Goal: Information Seeking & Learning: Find specific fact

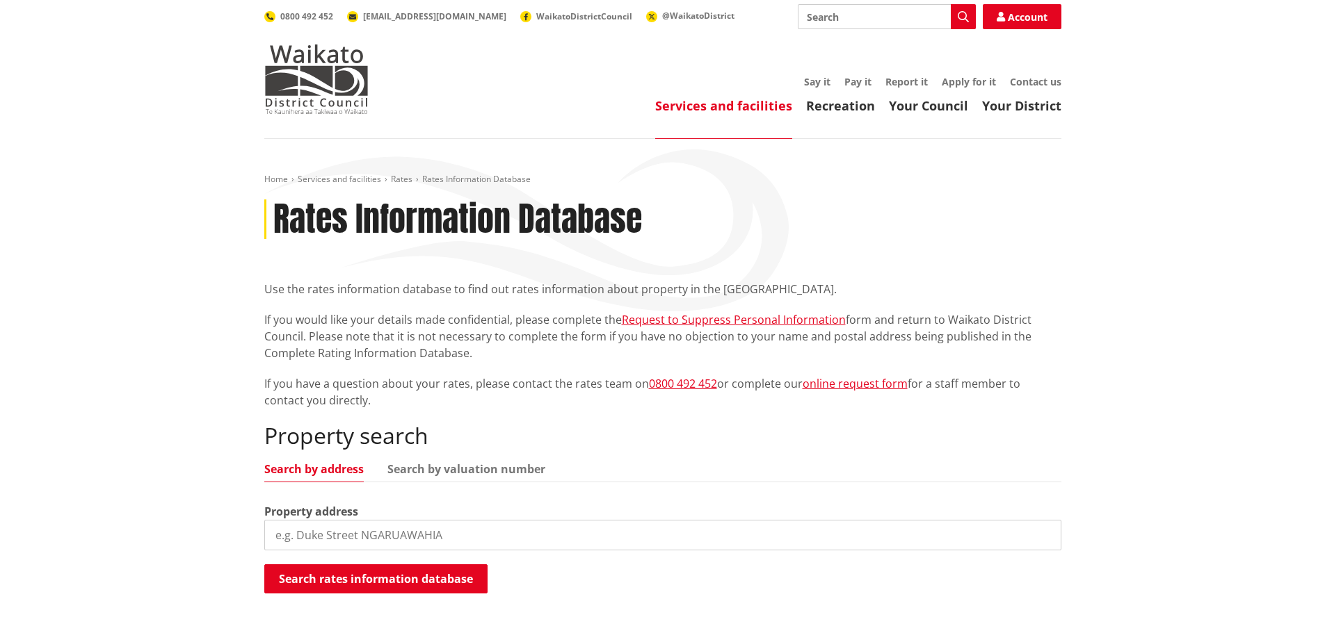
scroll to position [139, 0]
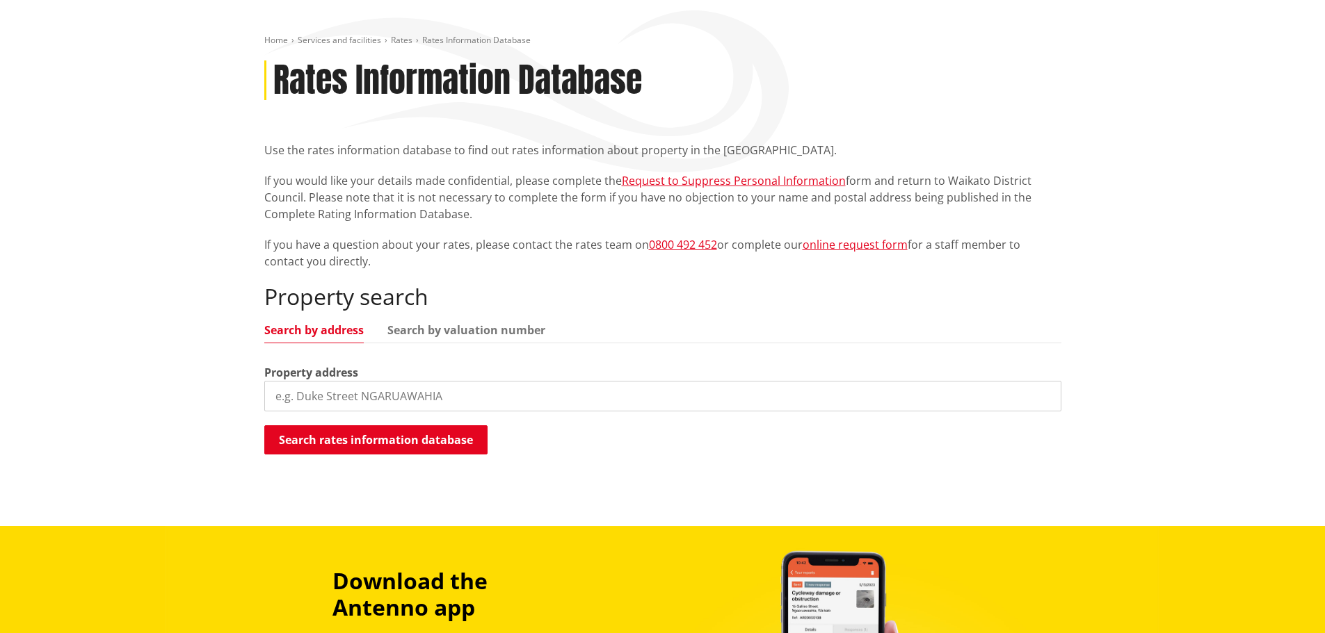
click at [444, 400] on input "search" at bounding box center [662, 396] width 797 height 31
type input "1a [PERSON_NAME]"
click at [426, 444] on button "Search rates information database" at bounding box center [375, 440] width 223 height 29
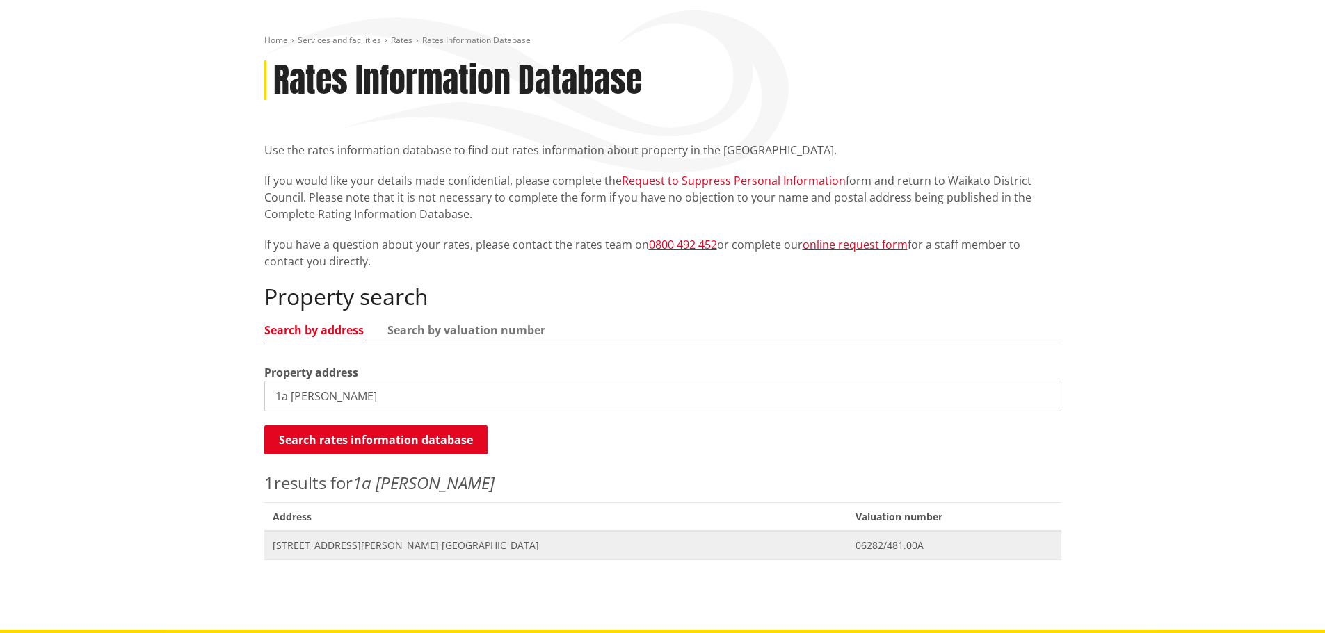
click at [382, 553] on span "Address 1A Peters Place NGARUAWAHIA" at bounding box center [555, 545] width 583 height 29
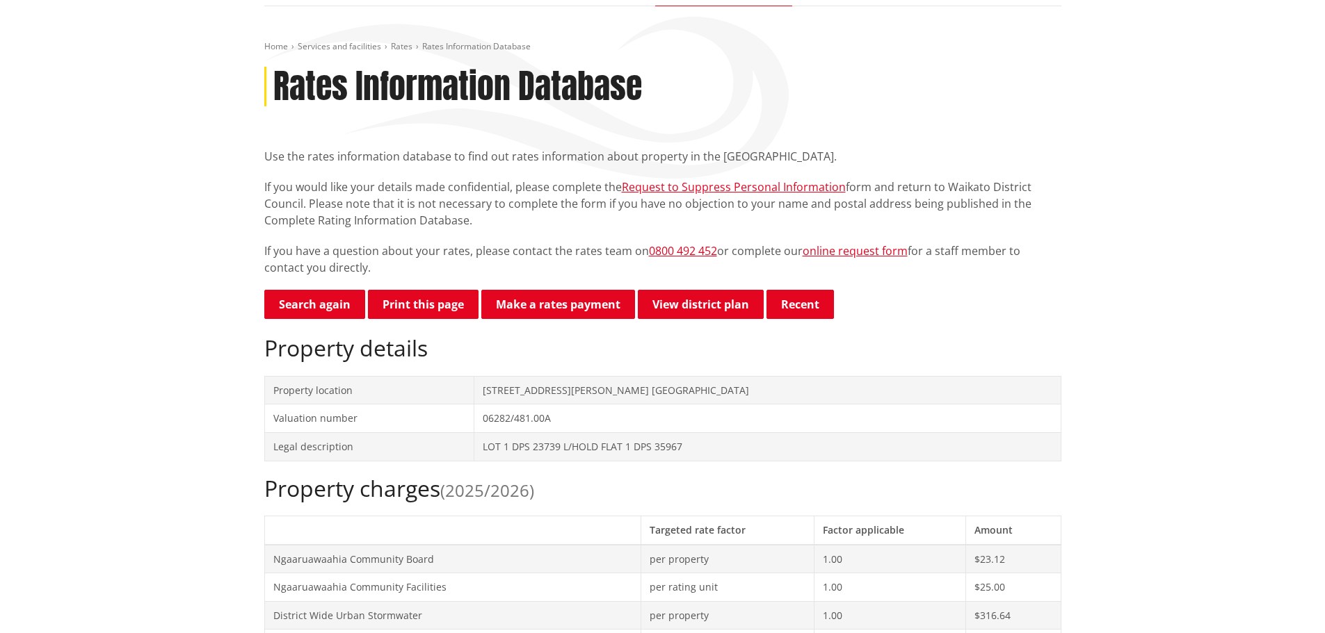
scroll to position [487, 0]
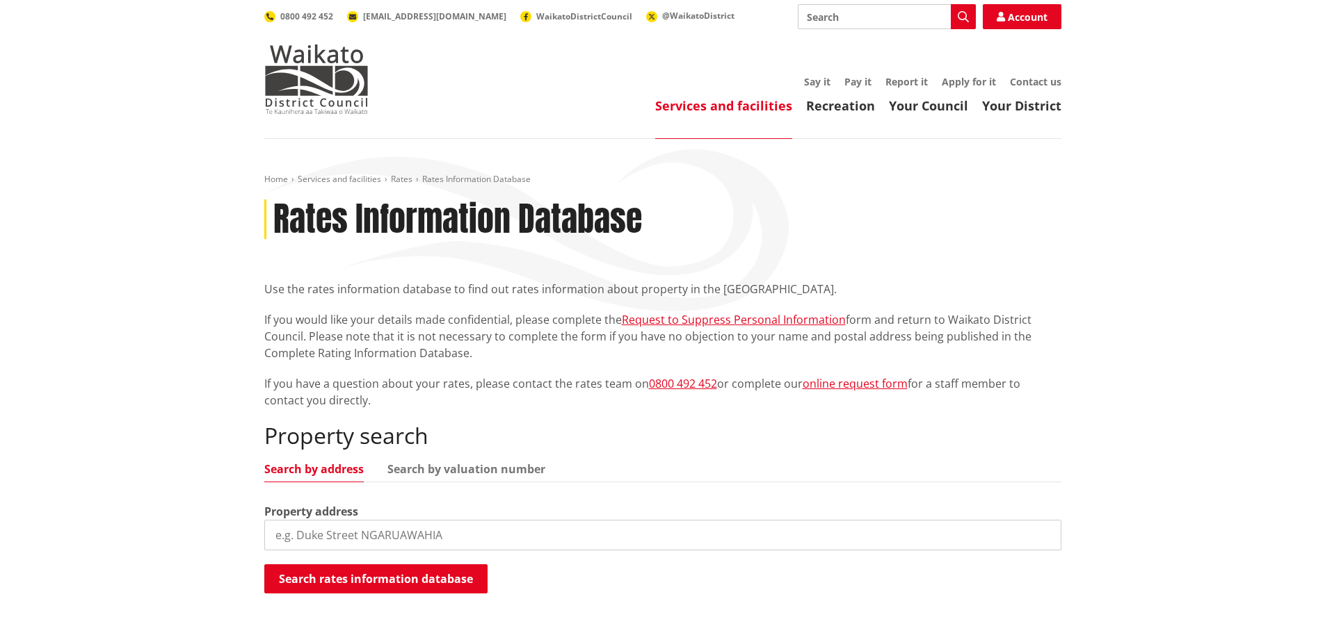
scroll to position [139, 0]
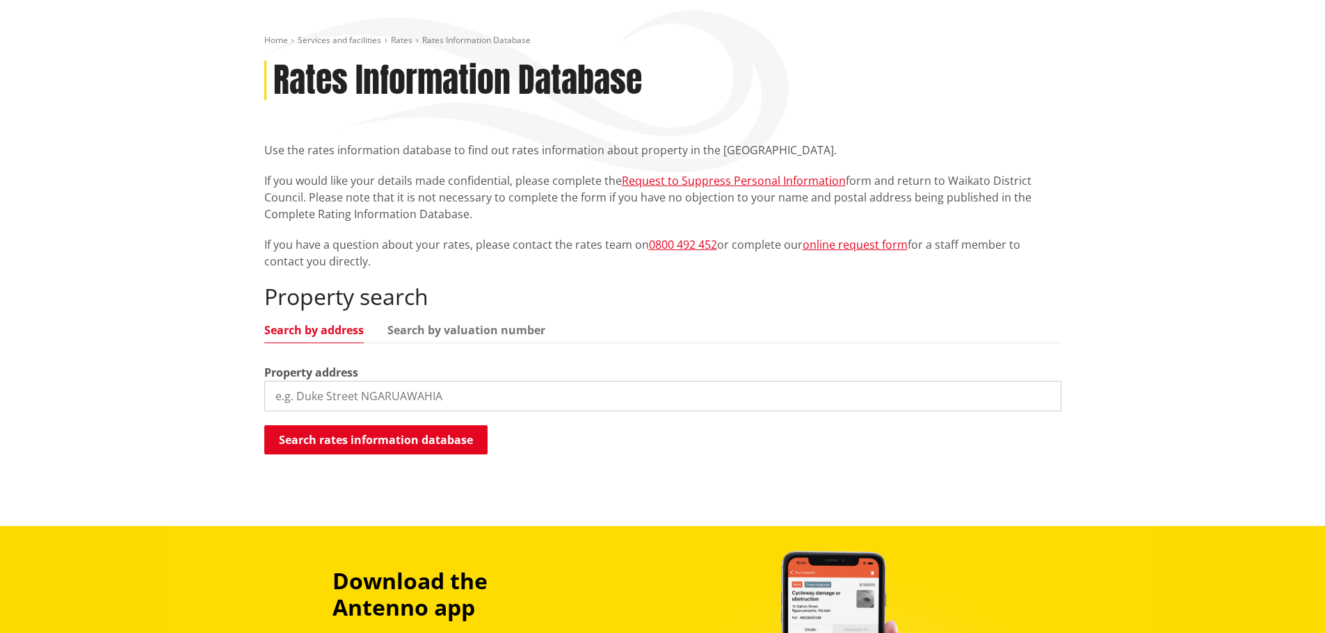
click at [405, 401] on input "search" at bounding box center [662, 396] width 797 height 31
type input "1b peters"
click at [400, 436] on button "Search rates information database" at bounding box center [375, 440] width 223 height 29
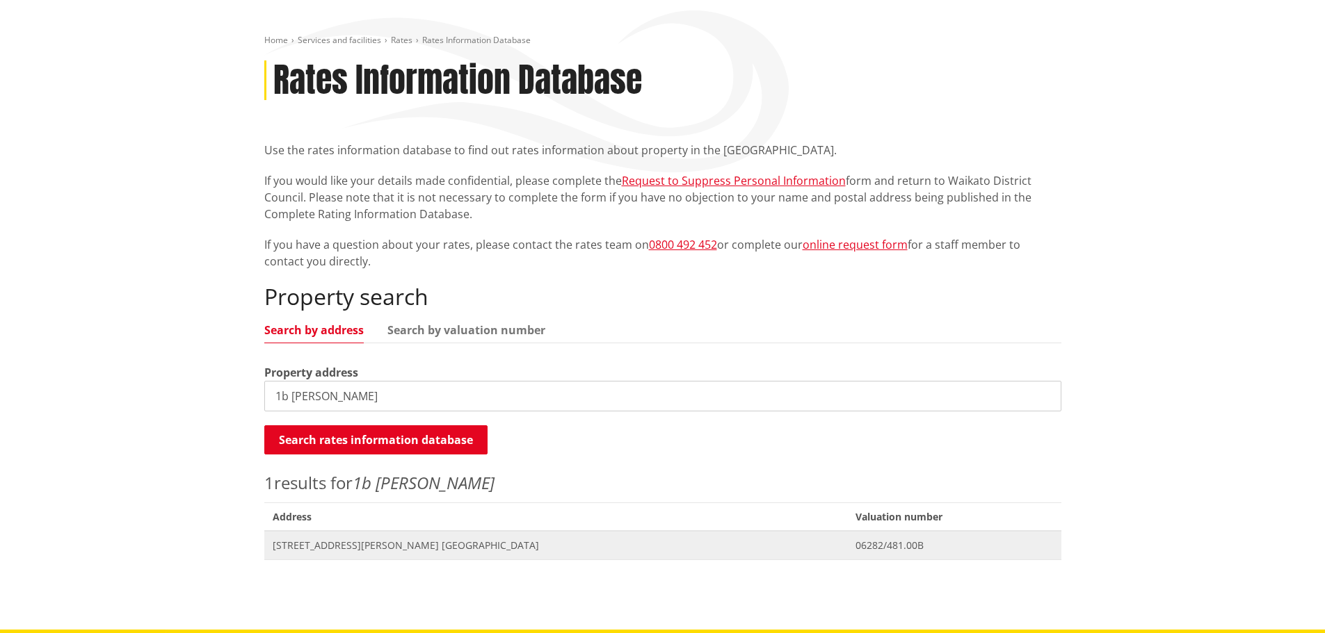
click at [383, 545] on span "[STREET_ADDRESS][PERSON_NAME] [GEOGRAPHIC_DATA]" at bounding box center [556, 546] width 567 height 14
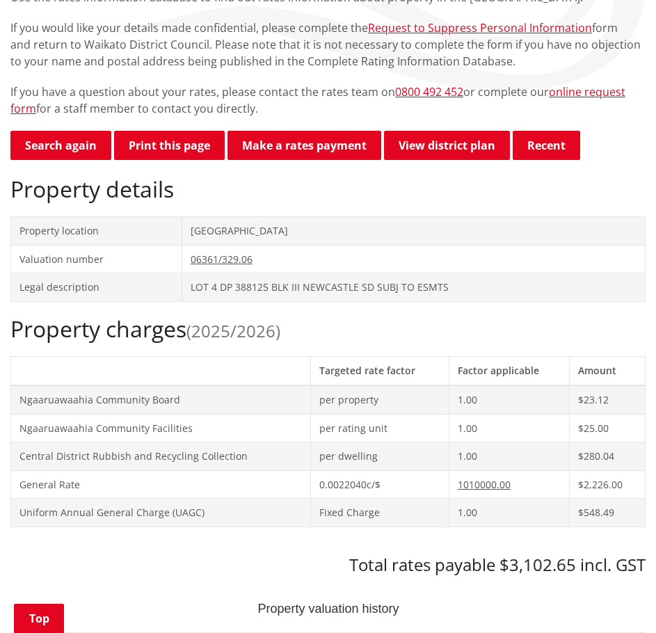
scroll to position [139, 0]
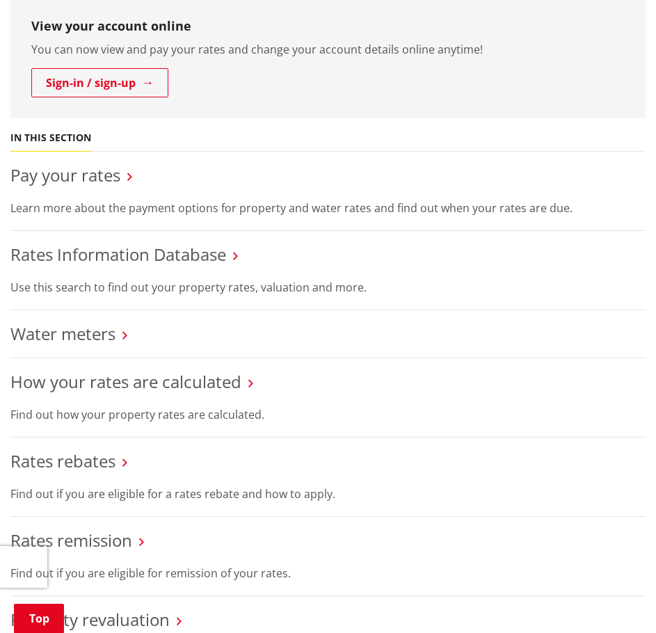
scroll to position [348, 0]
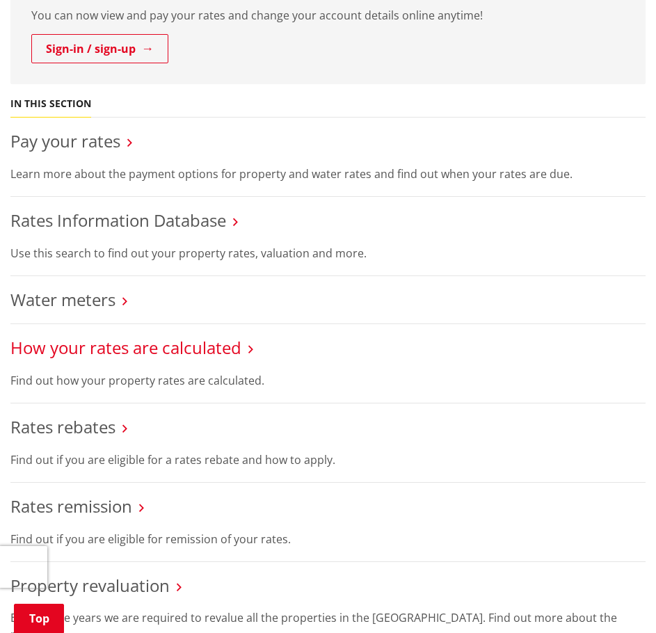
click at [236, 345] on link "How your rates are calculated" at bounding box center [125, 347] width 231 height 23
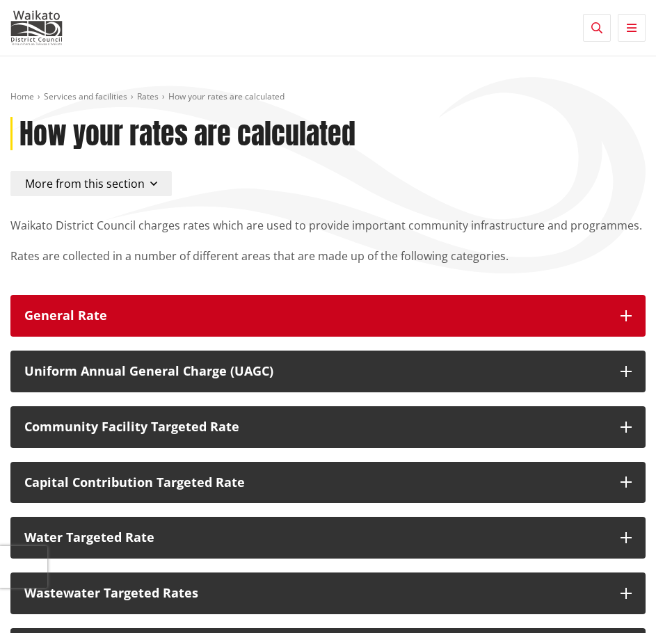
click at [394, 314] on div "General Rate" at bounding box center [315, 316] width 582 height 14
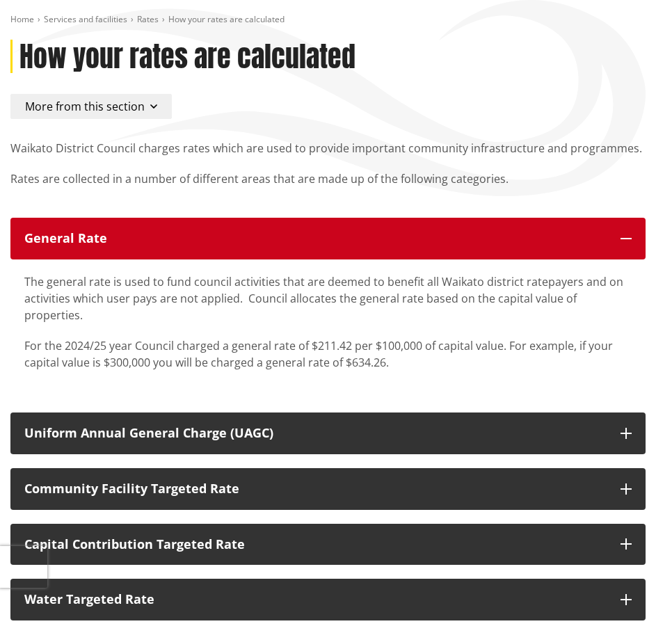
scroll to position [417, 0]
